Goal: Check status: Check status

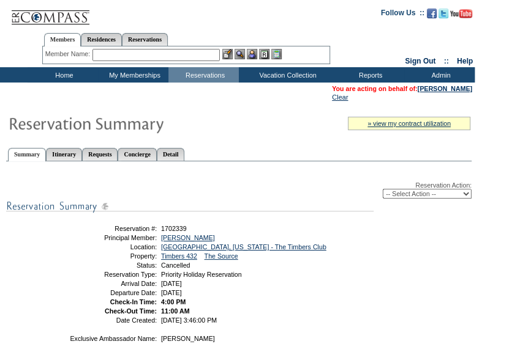
drag, startPoint x: 417, startPoint y: 294, endPoint x: 482, endPoint y: 293, distance: 64.3
click at [482, 293] on form "Follow Us ::" at bounding box center [257, 280] width 515 height 561
click at [434, 94] on table "You are acting on behalf of: [PERSON_NAME] Clear" at bounding box center [401, 93] width 143 height 18
click at [441, 90] on link "[PERSON_NAME]" at bounding box center [444, 88] width 54 height 7
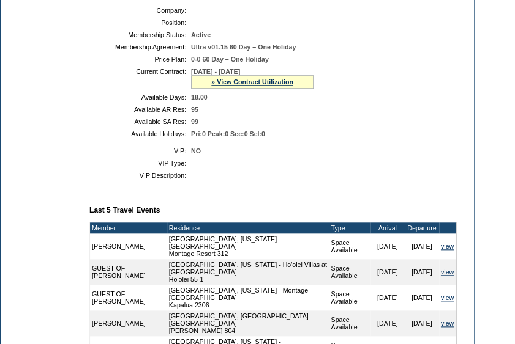
scroll to position [275, 0]
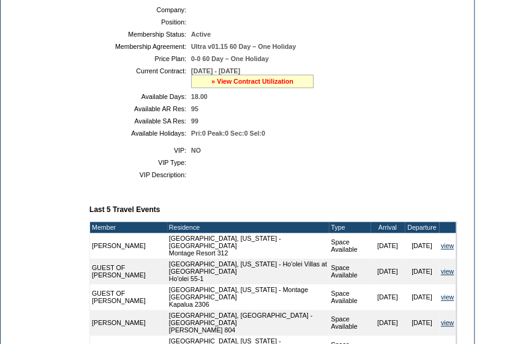
click at [275, 85] on link "» View Contract Utilization" at bounding box center [252, 81] width 82 height 7
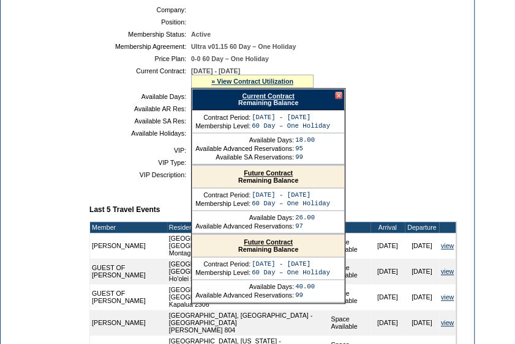
click at [273, 100] on link "Current Contract" at bounding box center [268, 95] width 52 height 7
click at [340, 99] on div at bounding box center [338, 95] width 7 height 7
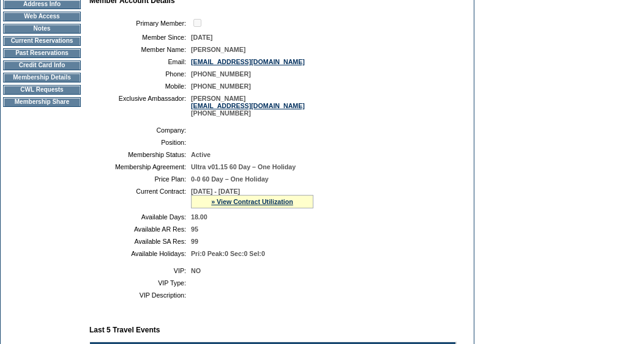
scroll to position [158, 0]
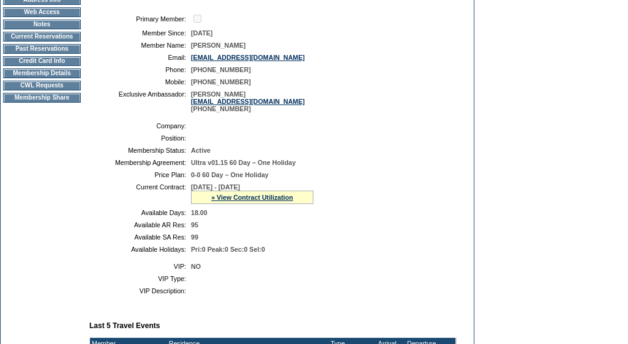
click at [66, 89] on td "CWL Requests" at bounding box center [42, 86] width 78 height 10
